Goal: Information Seeking & Learning: Check status

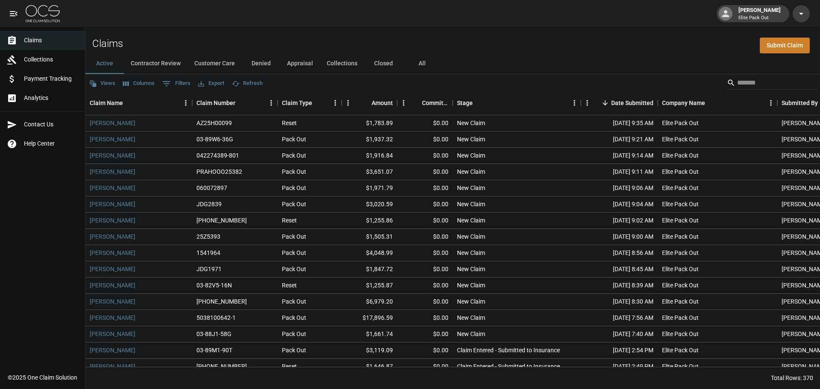
click at [708, 62] on div "Active Contractor Review Customer Care Denied Appraisal Collections Closed All" at bounding box center [452, 63] width 735 height 21
click at [737, 80] on input "Search" at bounding box center [771, 83] width 68 height 14
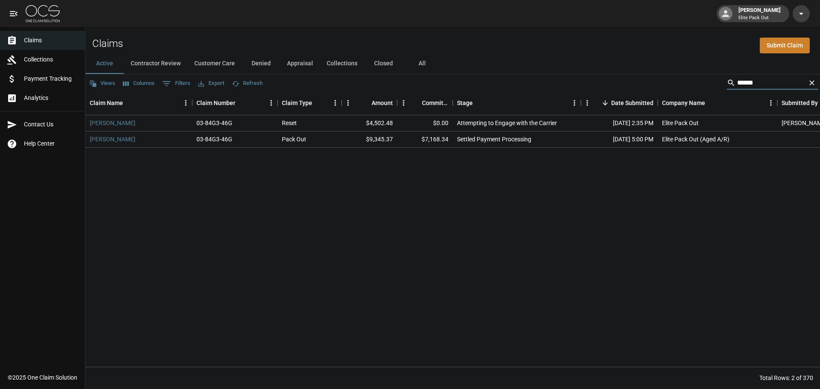
type input "*****"
drag, startPoint x: 425, startPoint y: 140, endPoint x: 456, endPoint y: 141, distance: 31.2
click at [456, 141] on div "[PERSON_NAME] 03-84G3-46G Pack Out $9,345.37 $7,168.34 Settled Payment Processi…" at bounding box center [484, 140] width 799 height 16
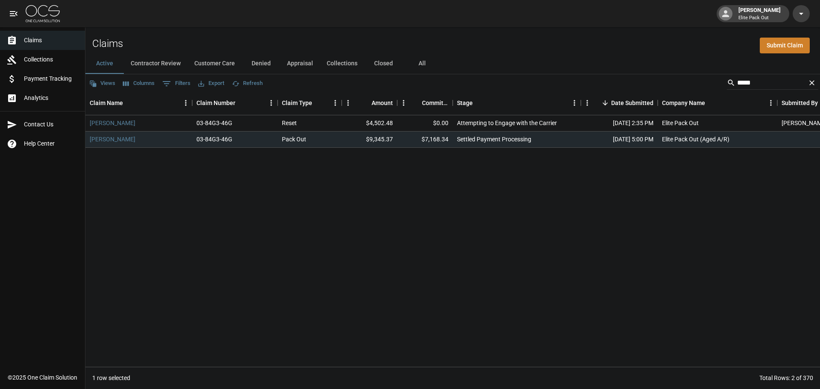
click at [445, 162] on div "[PERSON_NAME] 03-84G3-46G Reset $4,502.48 $0.00 Attempting to Engage with the C…" at bounding box center [484, 241] width 799 height 252
click at [420, 37] on div "Claims Submit Claim" at bounding box center [452, 40] width 735 height 26
click at [32, 44] on span "Claims" at bounding box center [51, 40] width 54 height 9
click at [817, 78] on button "Clear" at bounding box center [812, 82] width 13 height 13
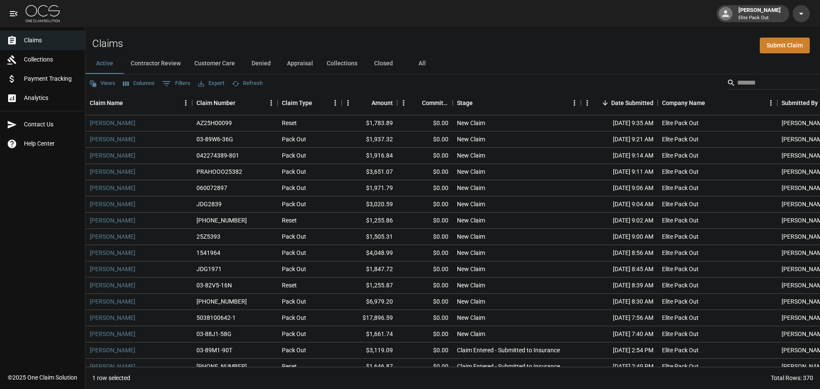
click at [769, 75] on div "Views Columns 0 Filters Export Refresh" at bounding box center [452, 82] width 735 height 17
click at [770, 79] on input "Search" at bounding box center [771, 83] width 68 height 14
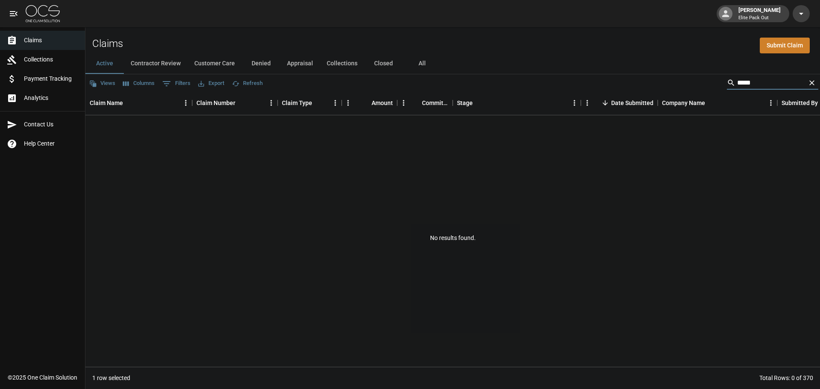
type input "****"
click at [420, 63] on button "All" at bounding box center [422, 63] width 38 height 21
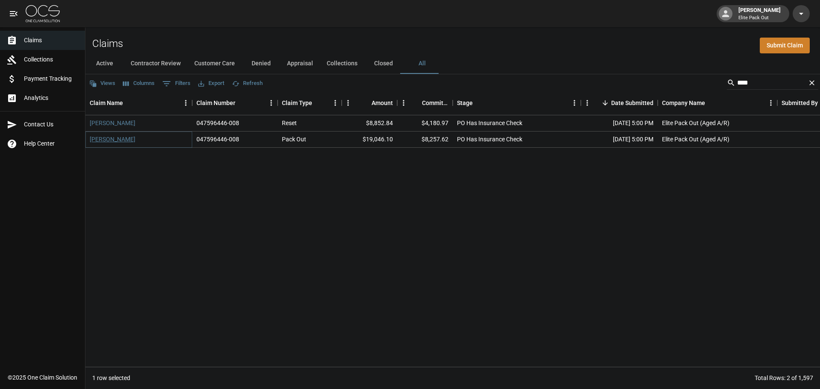
click at [111, 139] on link "[PERSON_NAME]" at bounding box center [113, 139] width 46 height 9
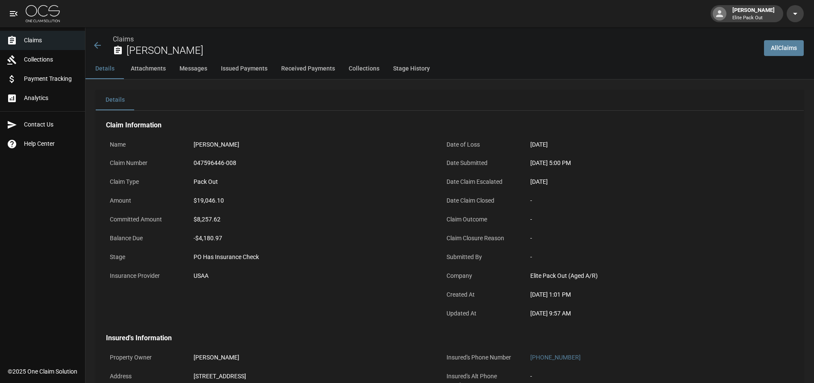
click at [94, 43] on icon at bounding box center [97, 45] width 10 height 10
